Goal: Information Seeking & Learning: Check status

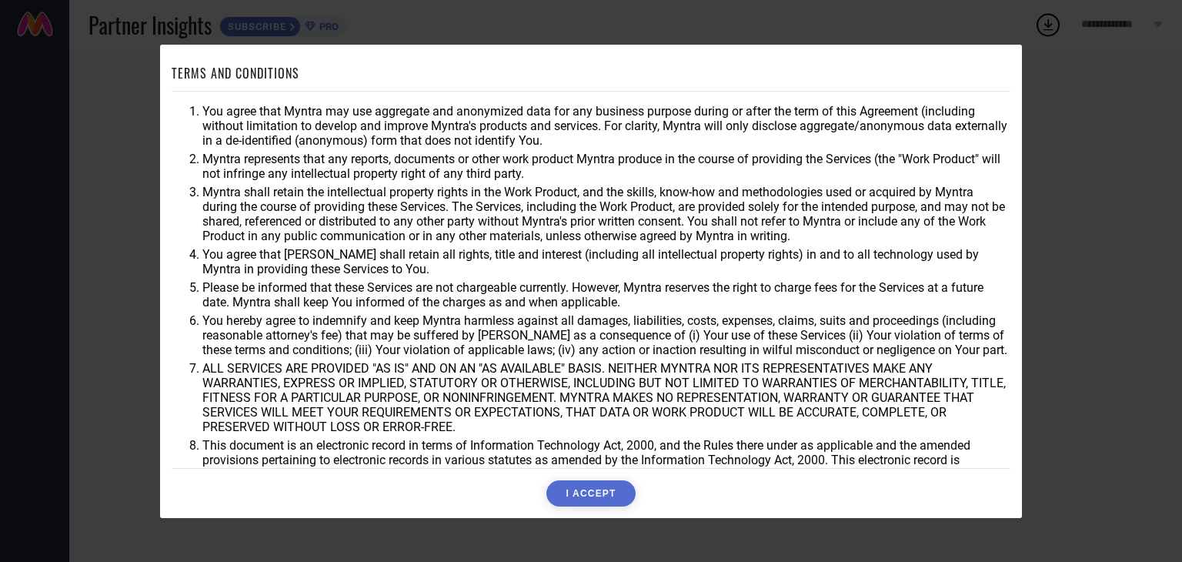
click at [585, 484] on button "I ACCEPT" at bounding box center [590, 493] width 89 height 26
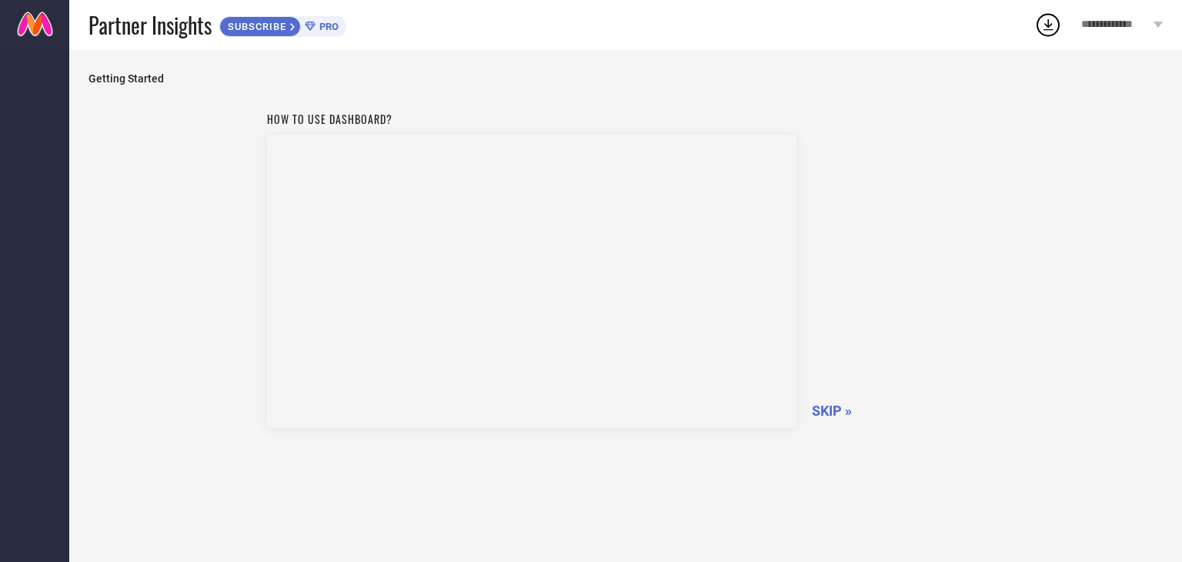
click at [831, 413] on span "SKIP »" at bounding box center [832, 410] width 40 height 16
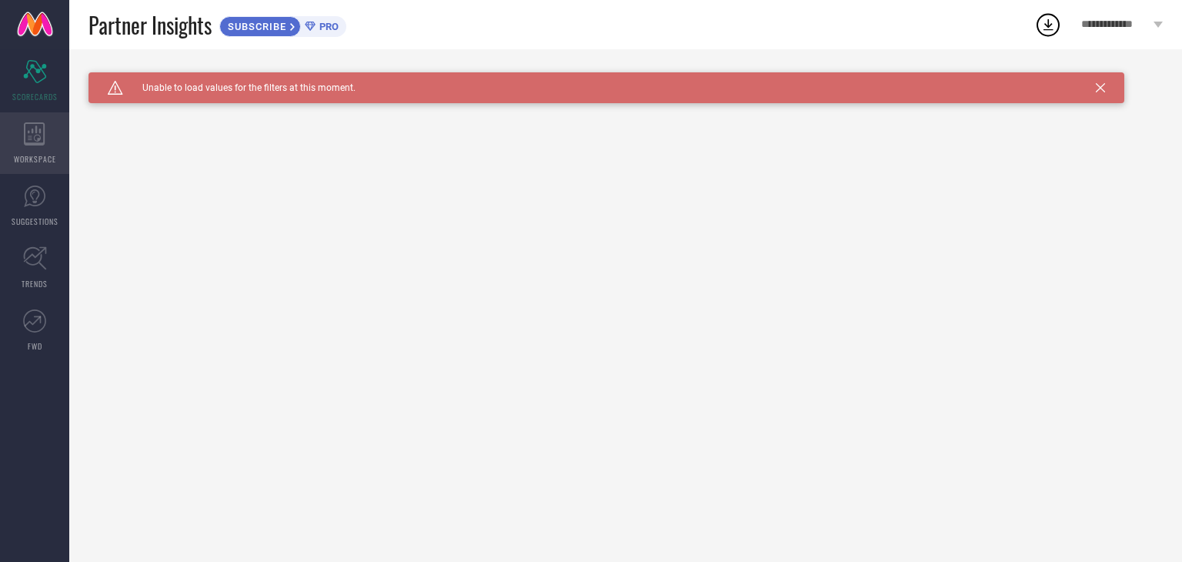
click at [26, 142] on icon at bounding box center [34, 133] width 21 height 23
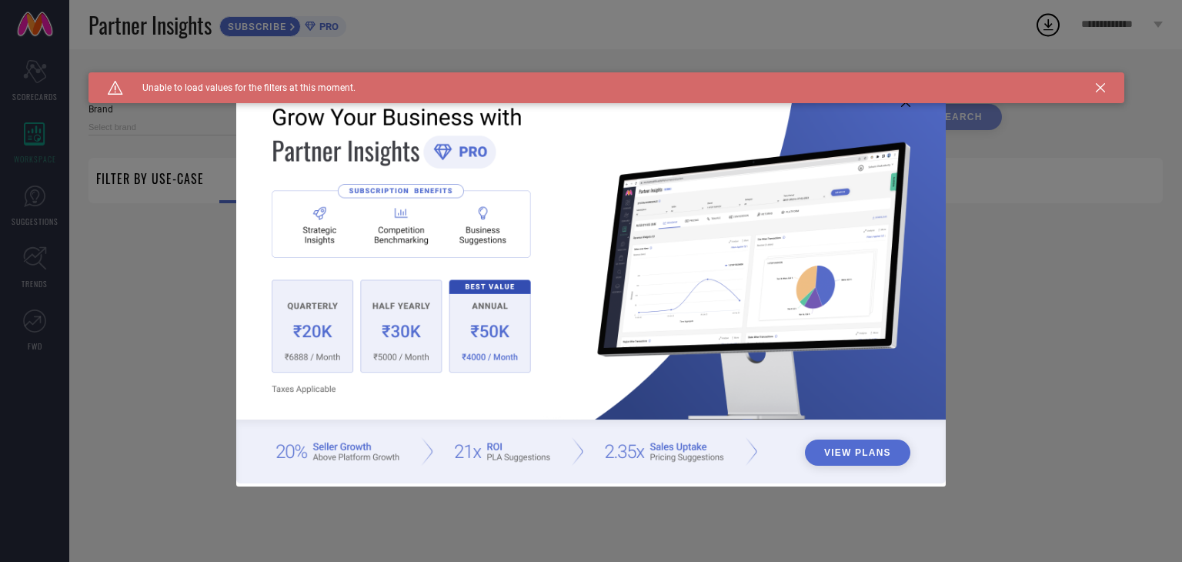
type input "1 STOP FASHION"
type input "All"
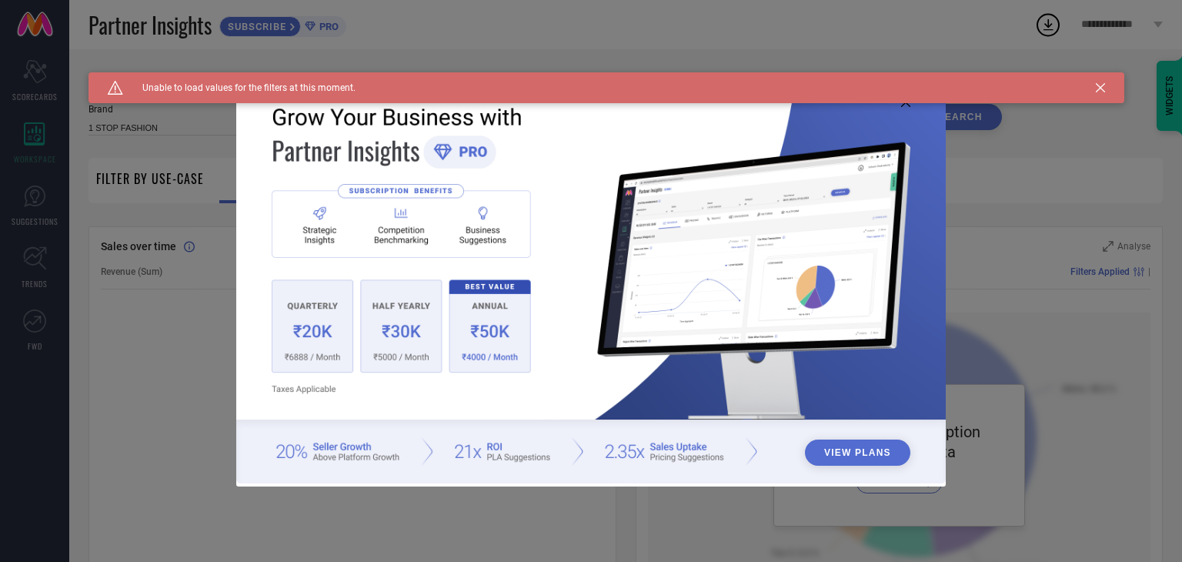
click at [906, 105] on icon at bounding box center [905, 102] width 9 height 9
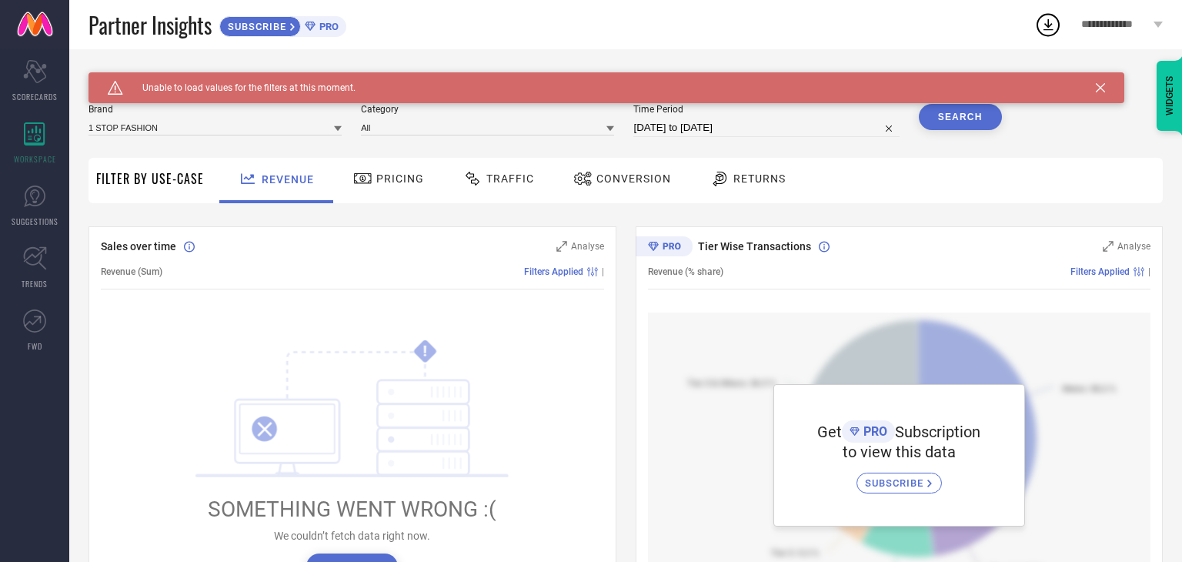
click at [478, 185] on icon at bounding box center [472, 178] width 19 height 18
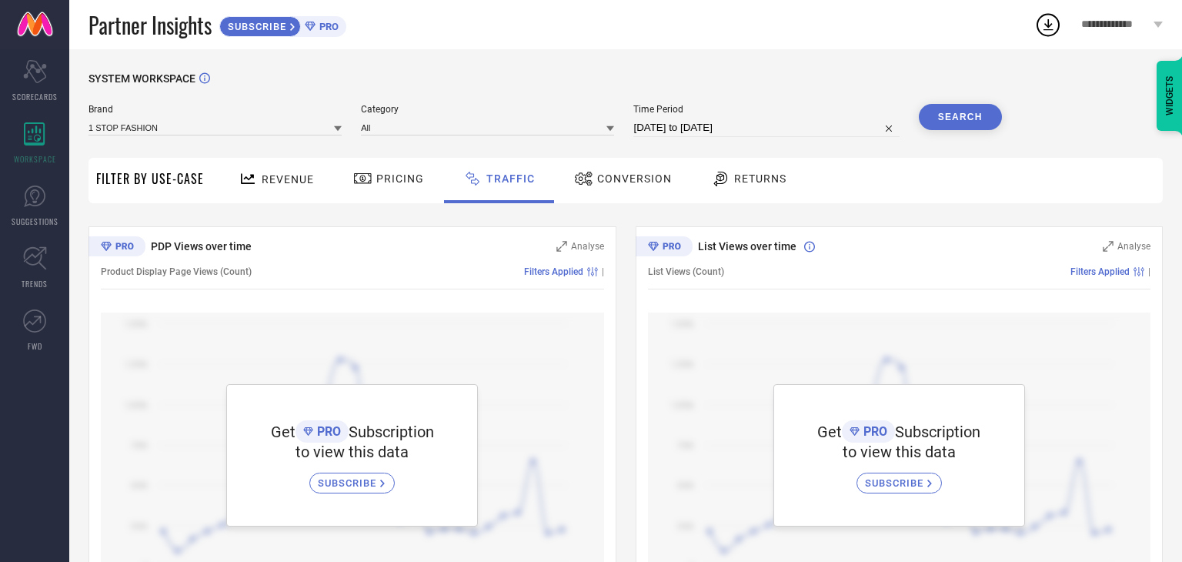
click at [713, 185] on icon at bounding box center [720, 178] width 19 height 18
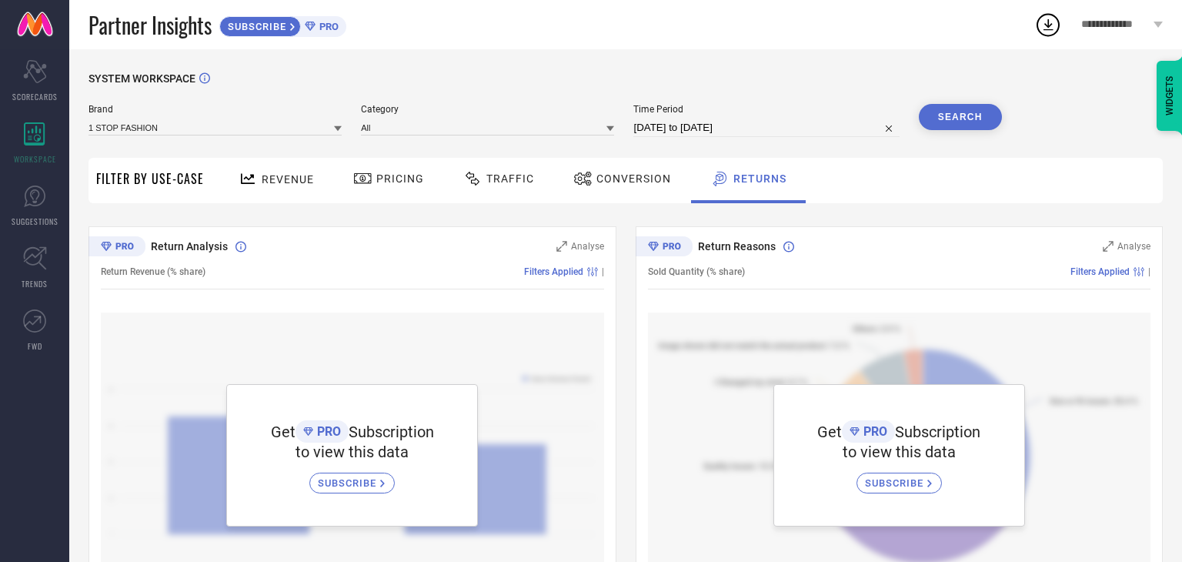
click at [625, 185] on span "Conversion" at bounding box center [633, 178] width 75 height 12
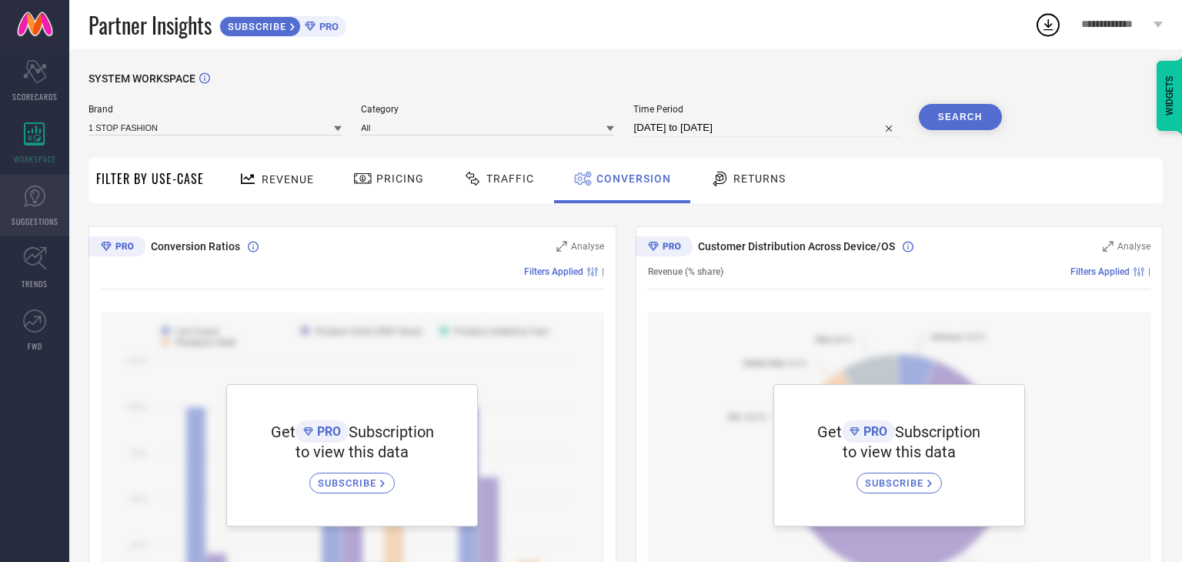
click at [18, 198] on link "SUGGESTIONS" at bounding box center [34, 206] width 69 height 62
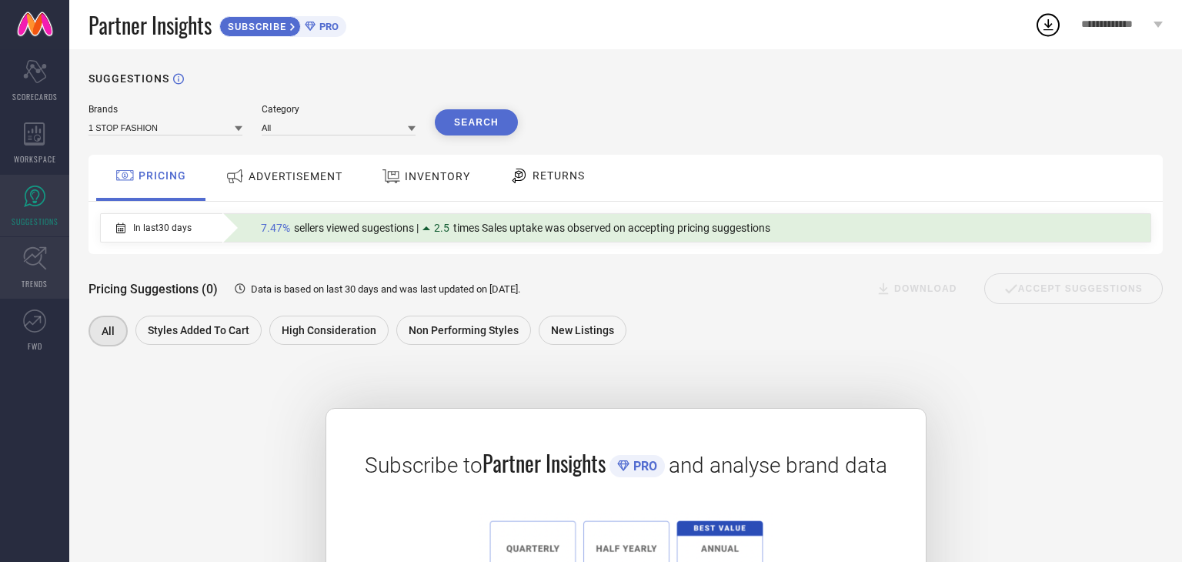
click at [29, 262] on icon at bounding box center [35, 258] width 24 height 24
